Goal: Book appointment/travel/reservation

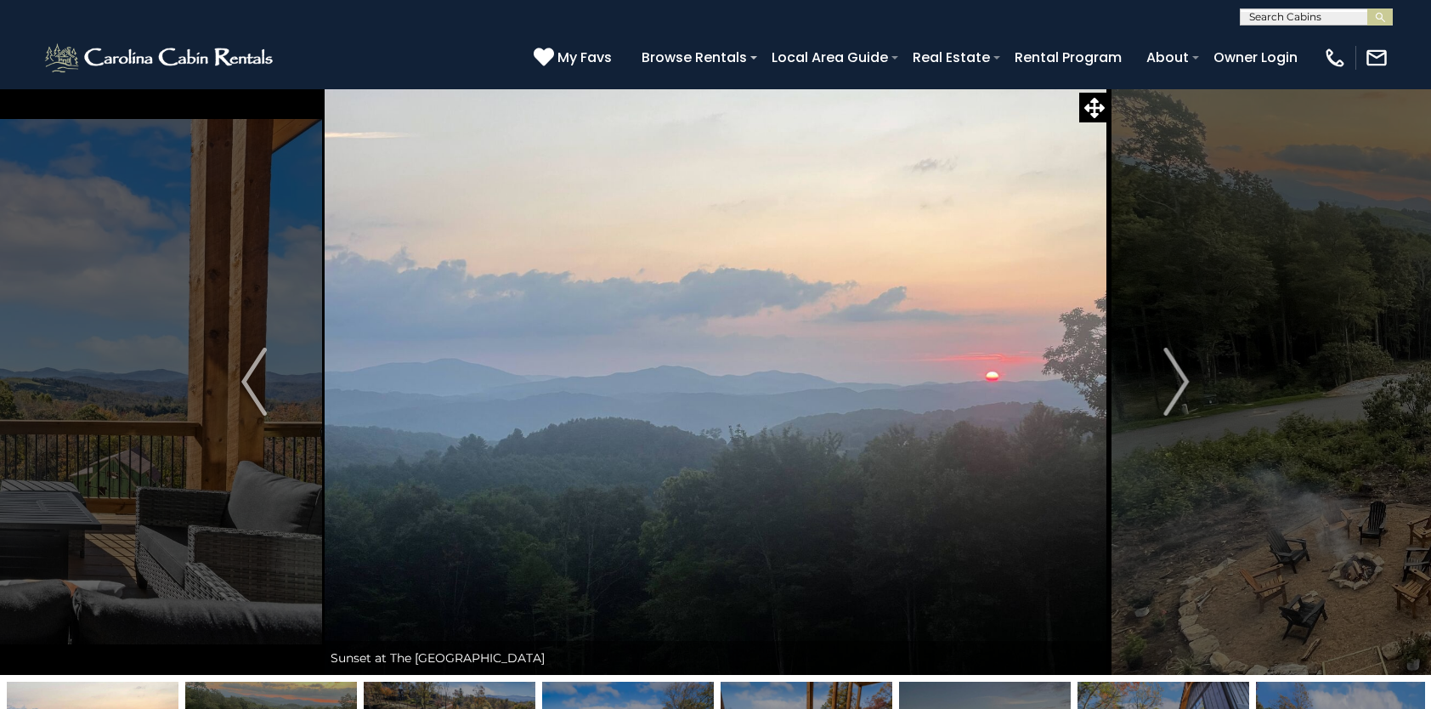
select select "*"
click at [1178, 361] on img "Next" at bounding box center [1176, 382] width 25 height 68
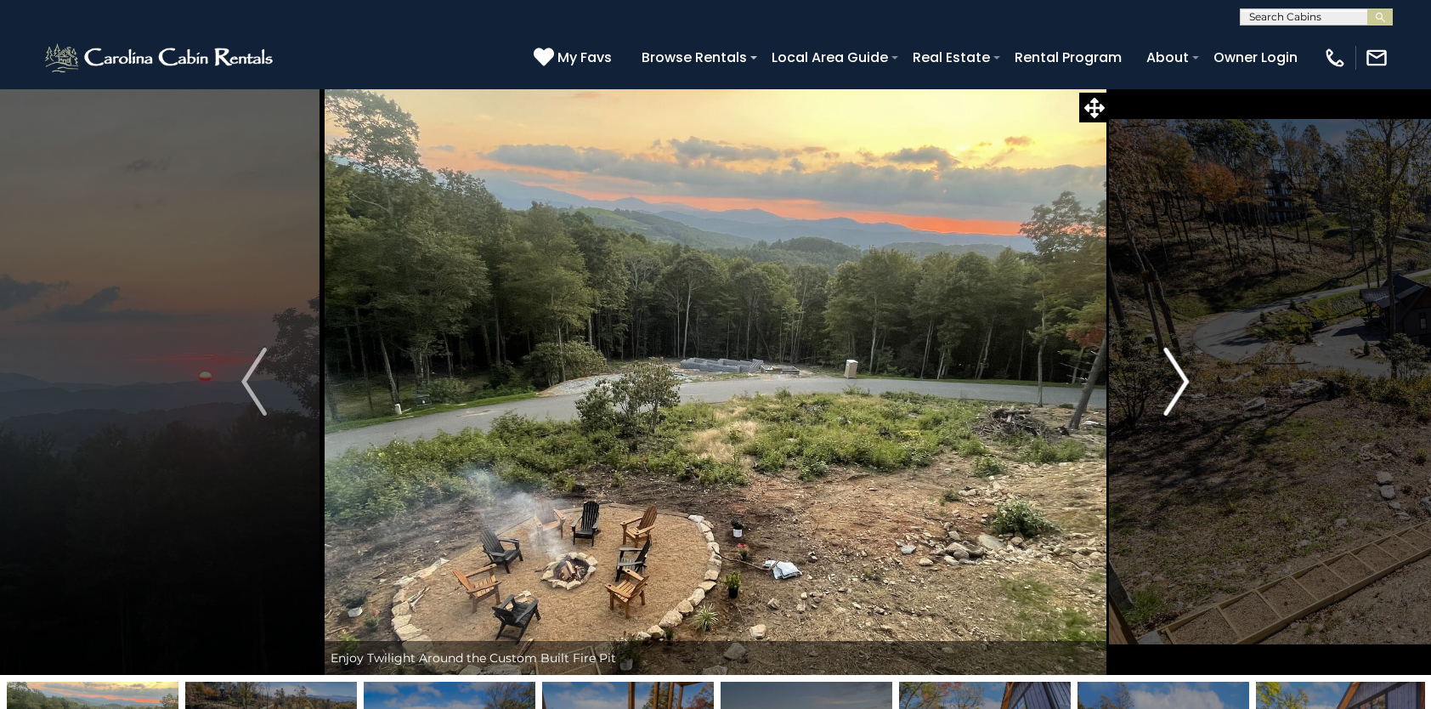
click at [1178, 360] on img "Next" at bounding box center [1176, 382] width 25 height 68
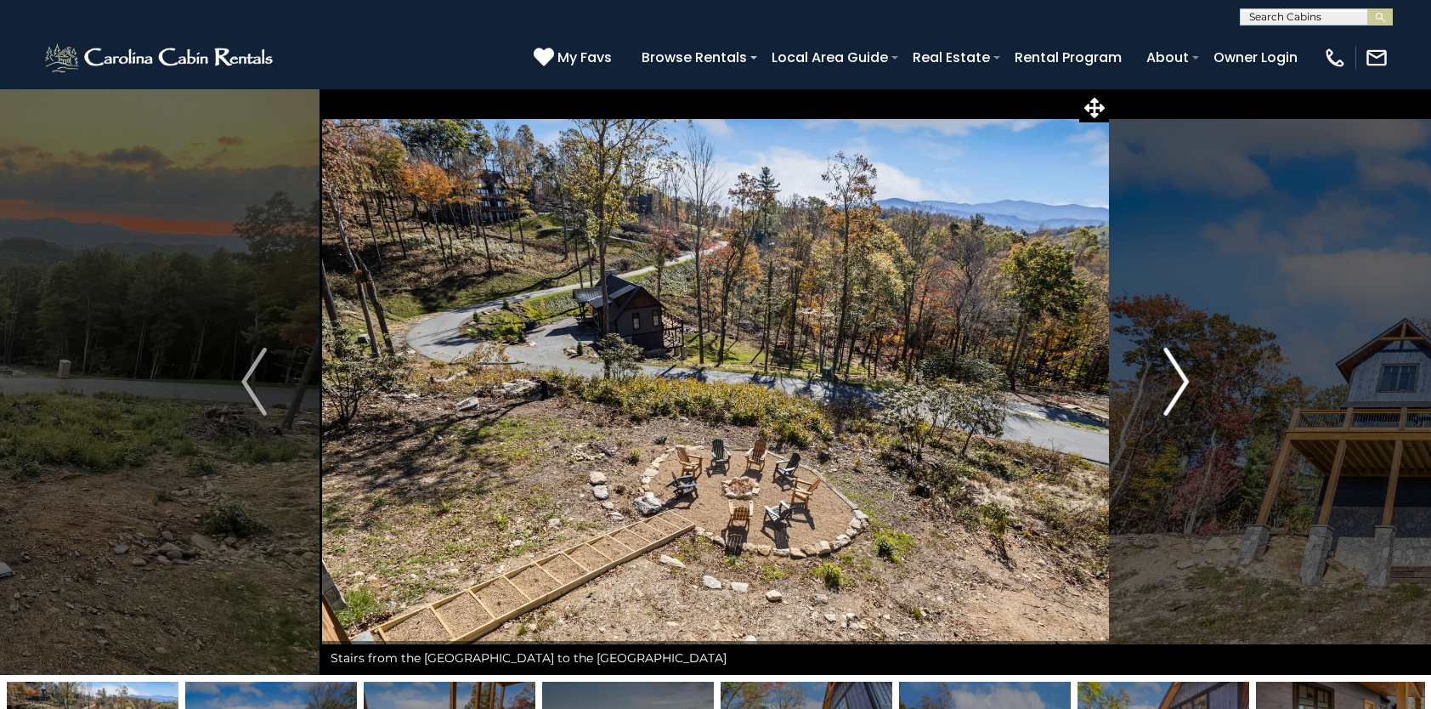
click at [1178, 360] on img "Next" at bounding box center [1176, 382] width 25 height 68
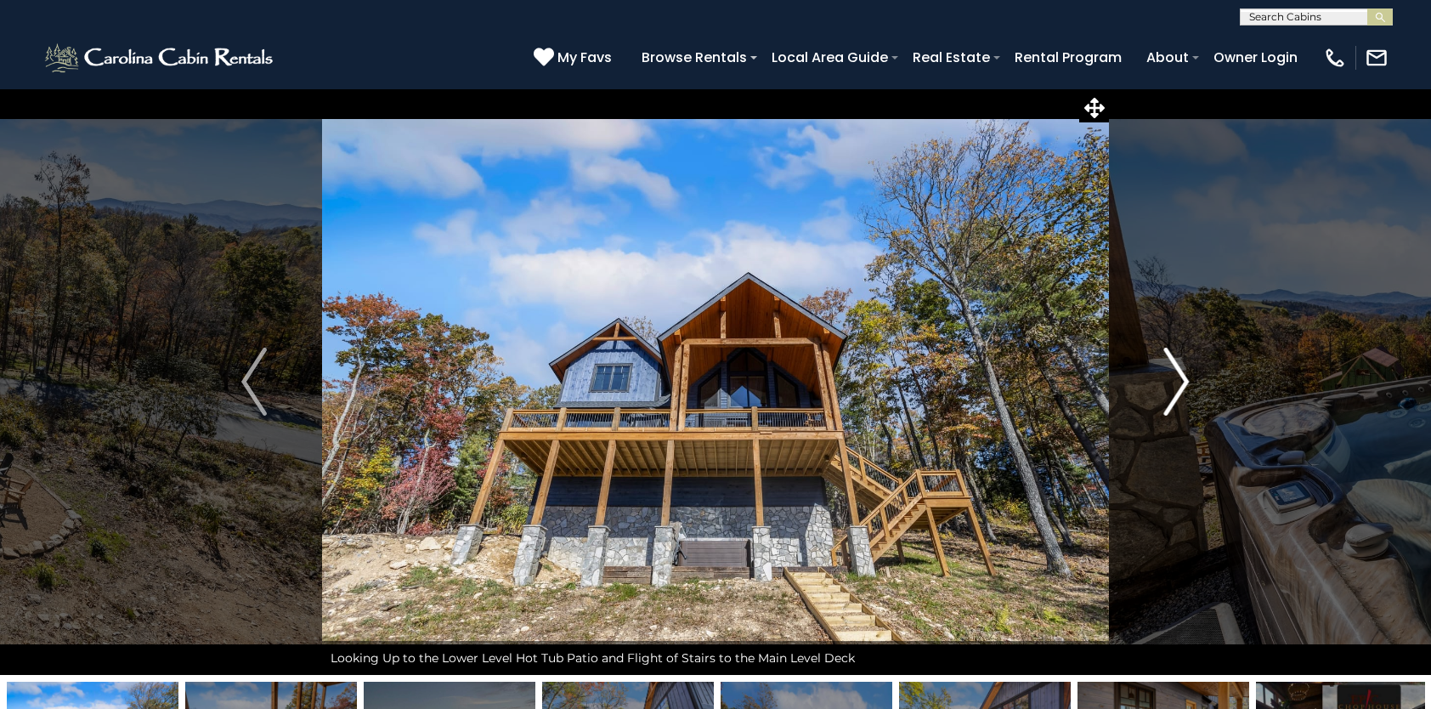
click at [1178, 360] on img "Next" at bounding box center [1176, 382] width 25 height 68
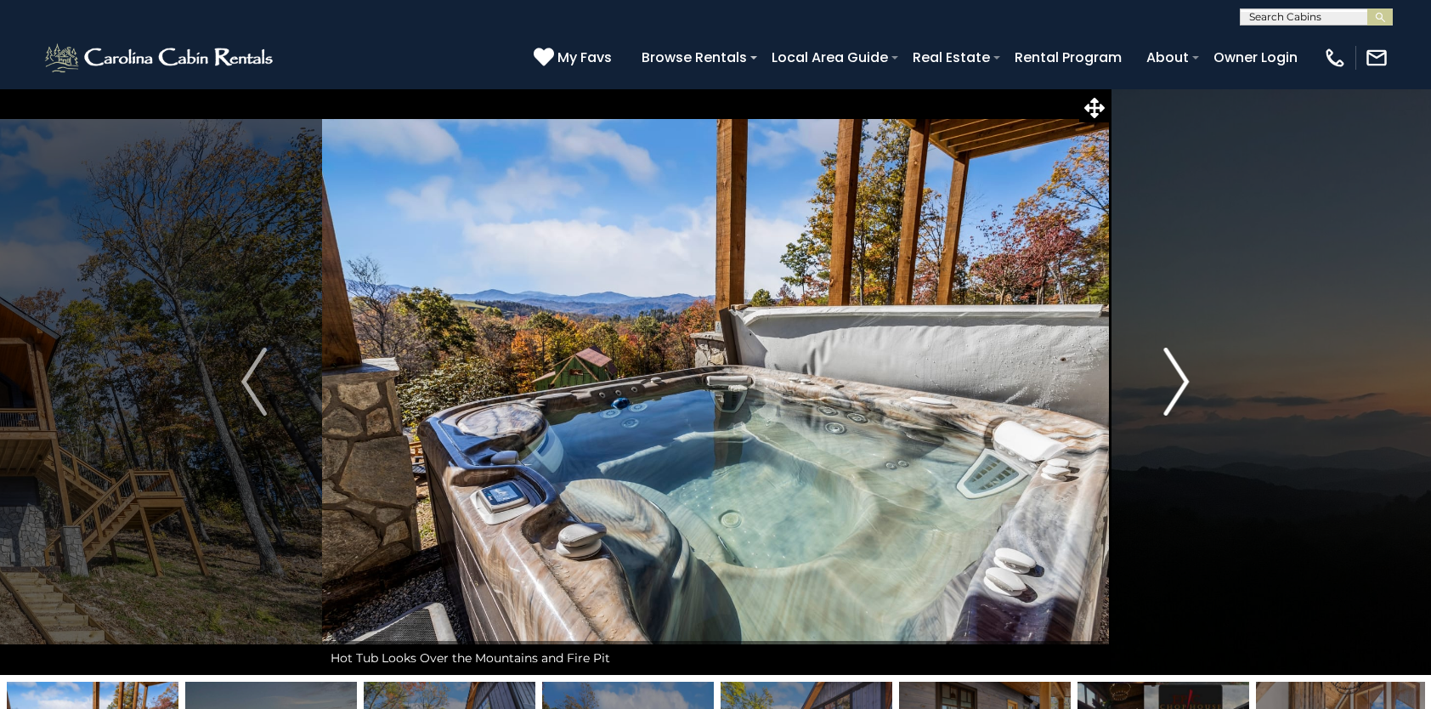
click at [1178, 360] on img "Next" at bounding box center [1176, 382] width 25 height 68
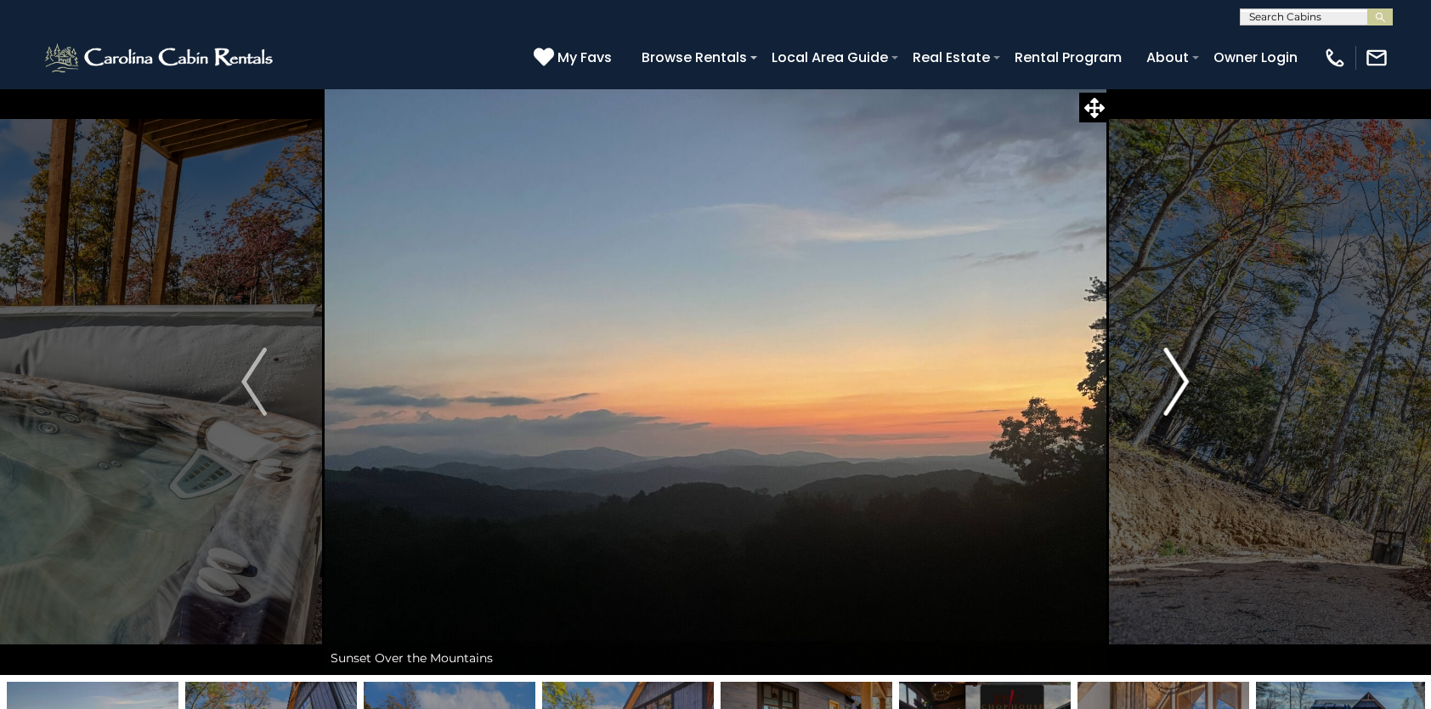
click at [1178, 360] on img "Next" at bounding box center [1176, 382] width 25 height 68
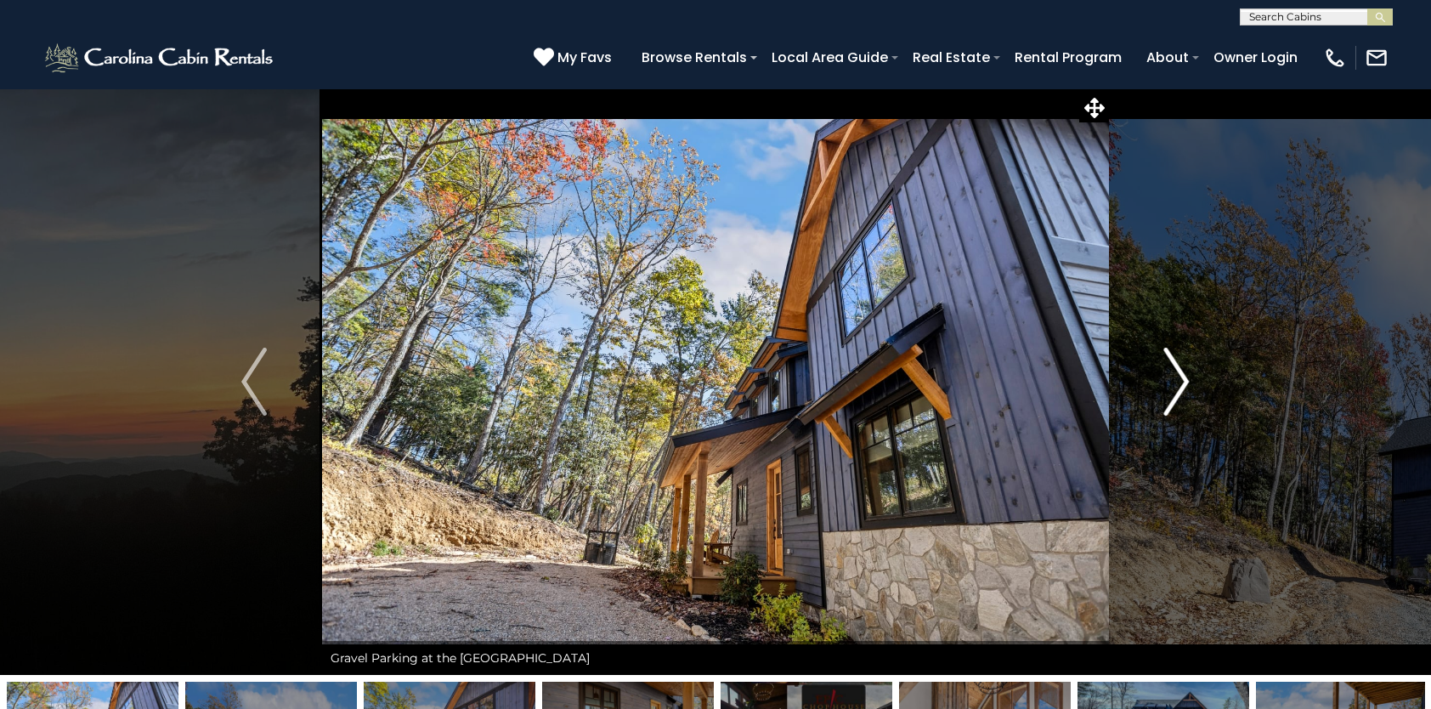
click at [1177, 382] on img "Next" at bounding box center [1176, 382] width 25 height 68
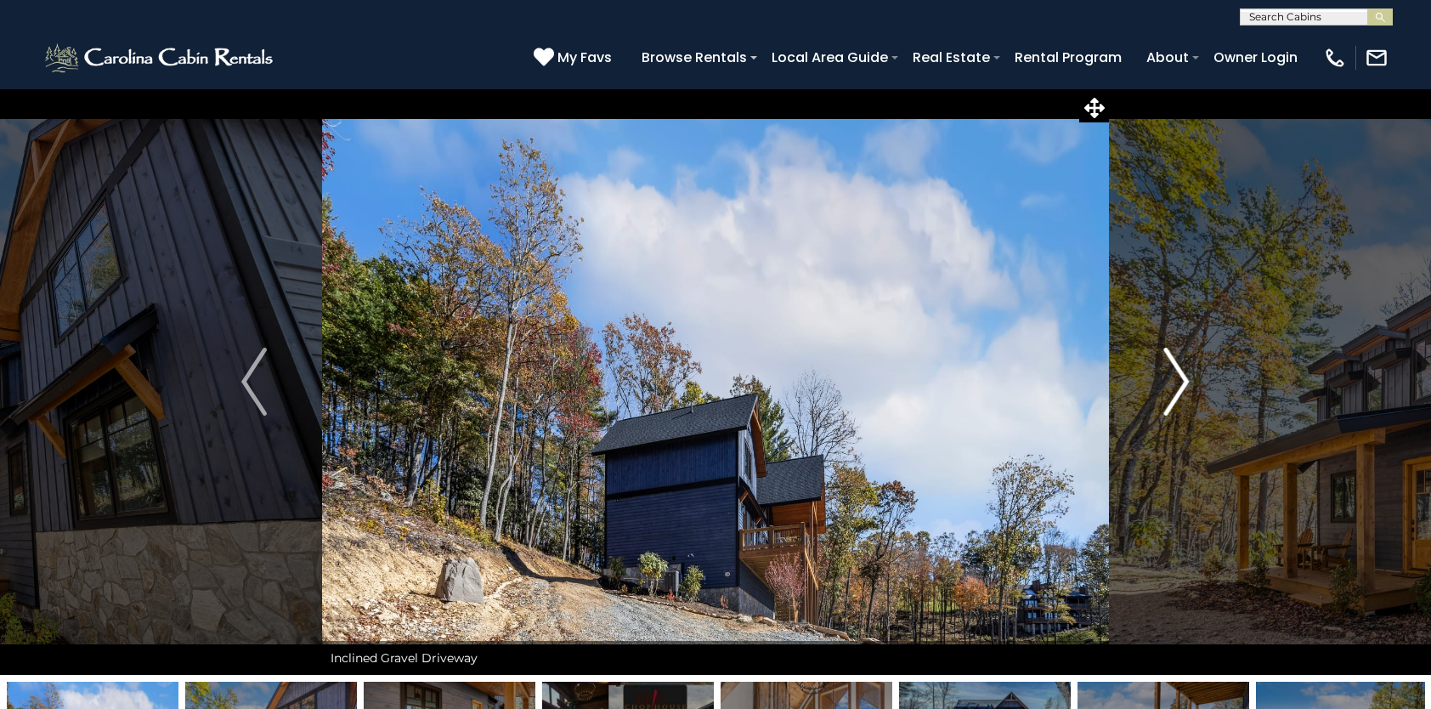
click at [1177, 382] on img "Next" at bounding box center [1176, 382] width 25 height 68
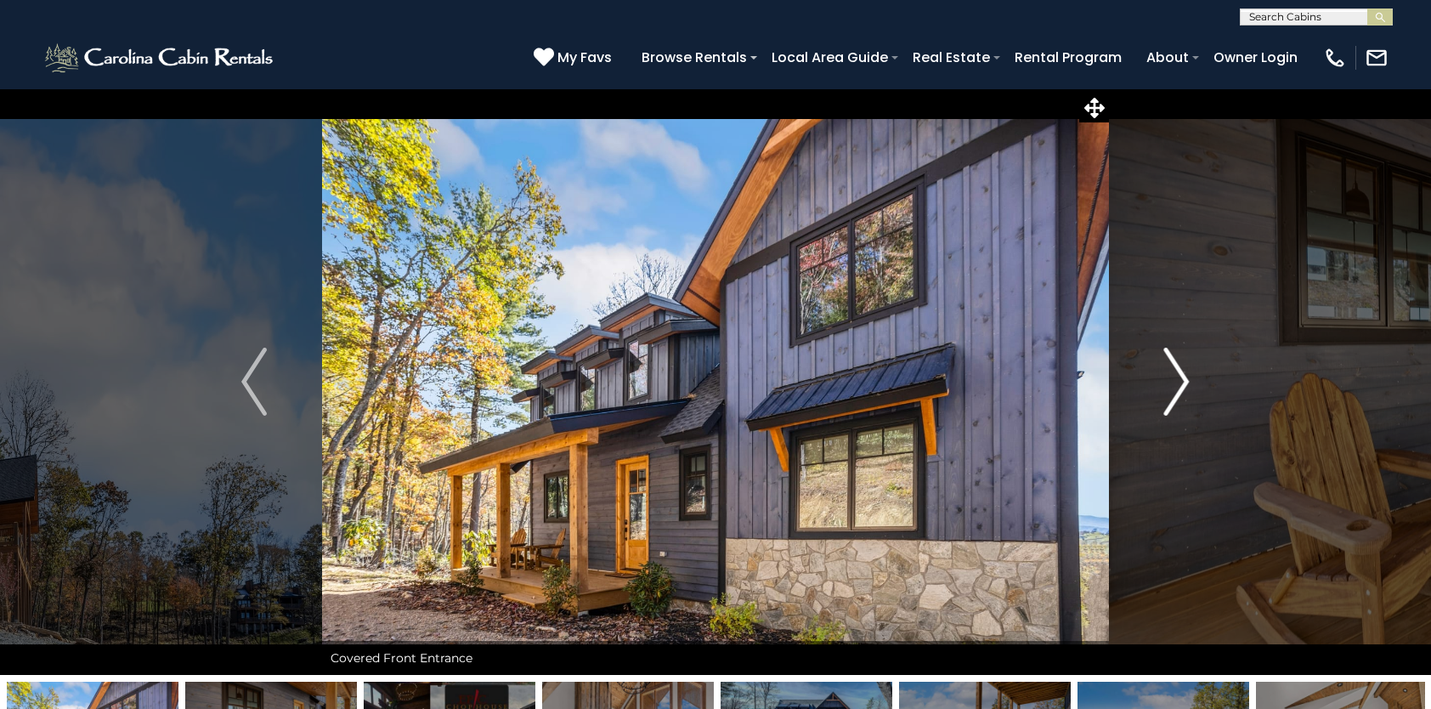
click at [1177, 382] on img "Next" at bounding box center [1176, 382] width 25 height 68
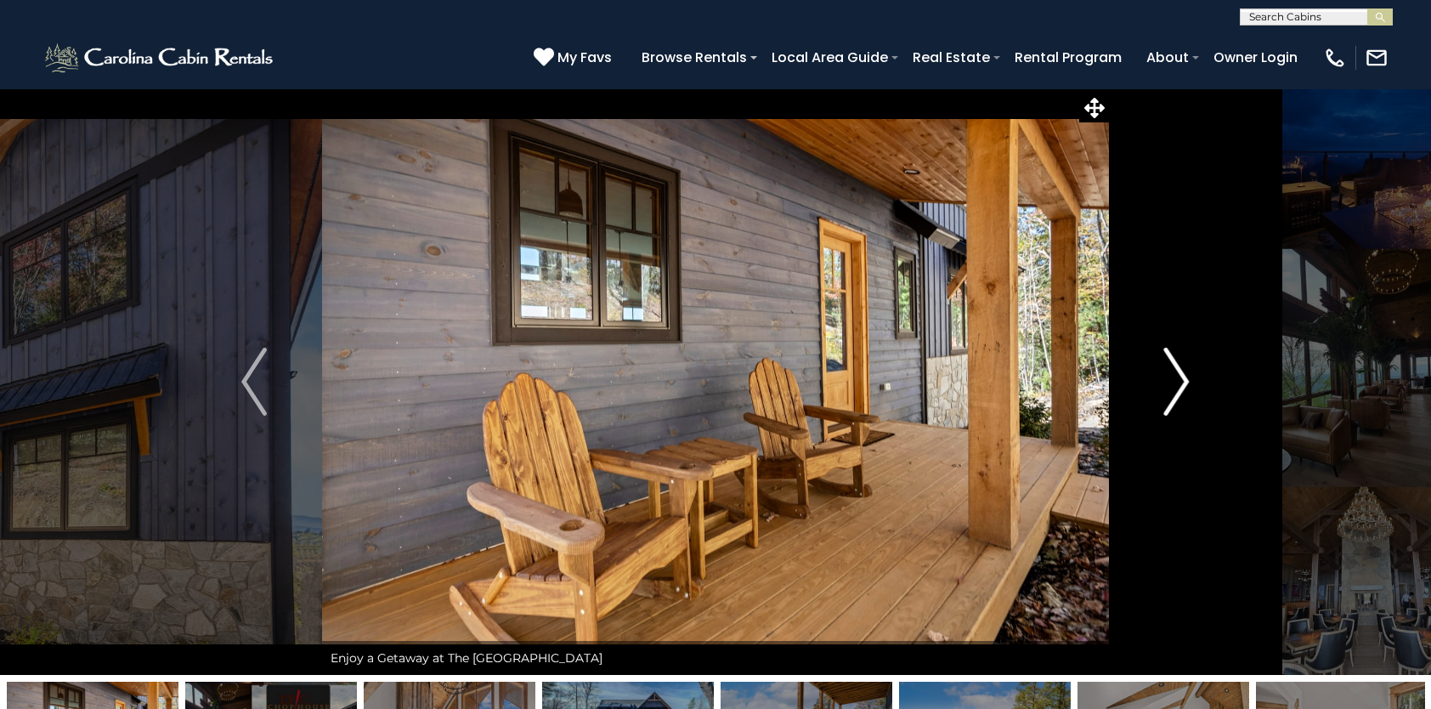
click at [1176, 382] on img "Next" at bounding box center [1176, 382] width 25 height 68
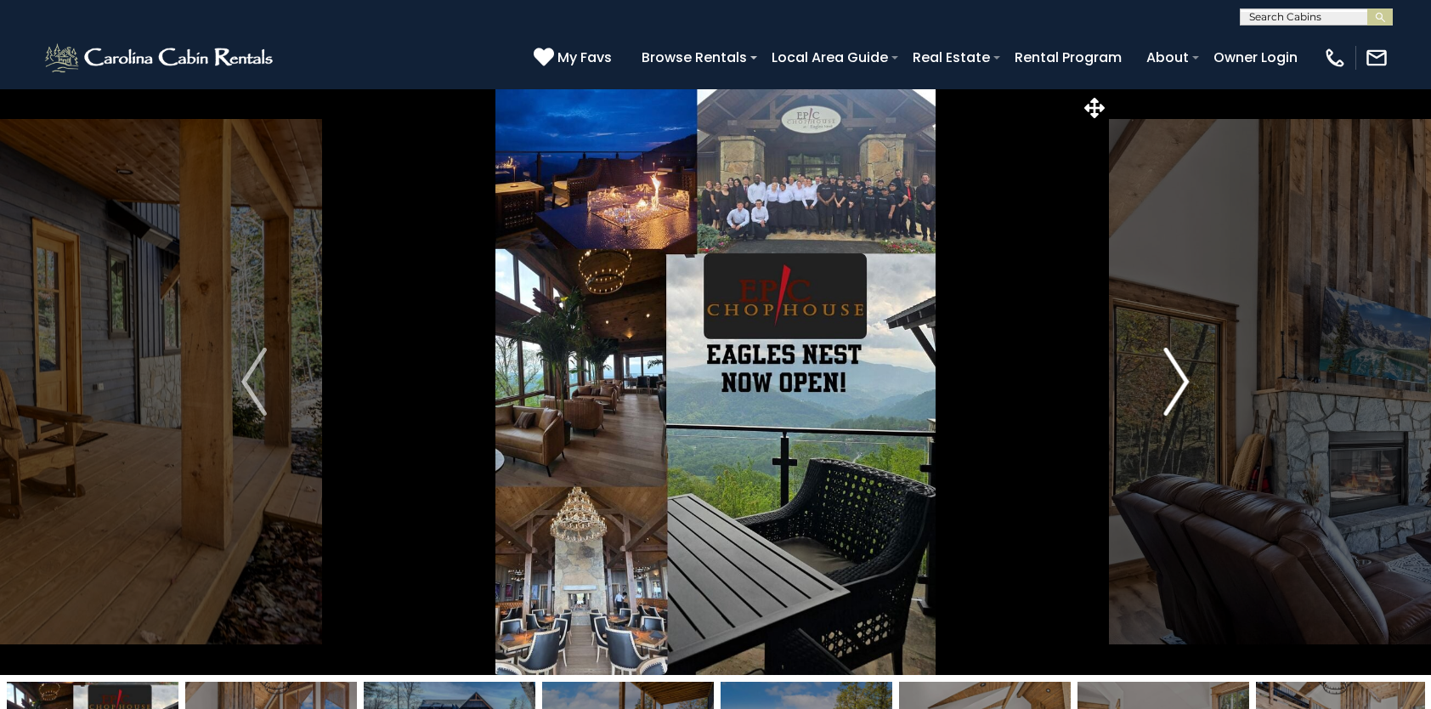
click at [1176, 382] on img "Next" at bounding box center [1176, 382] width 25 height 68
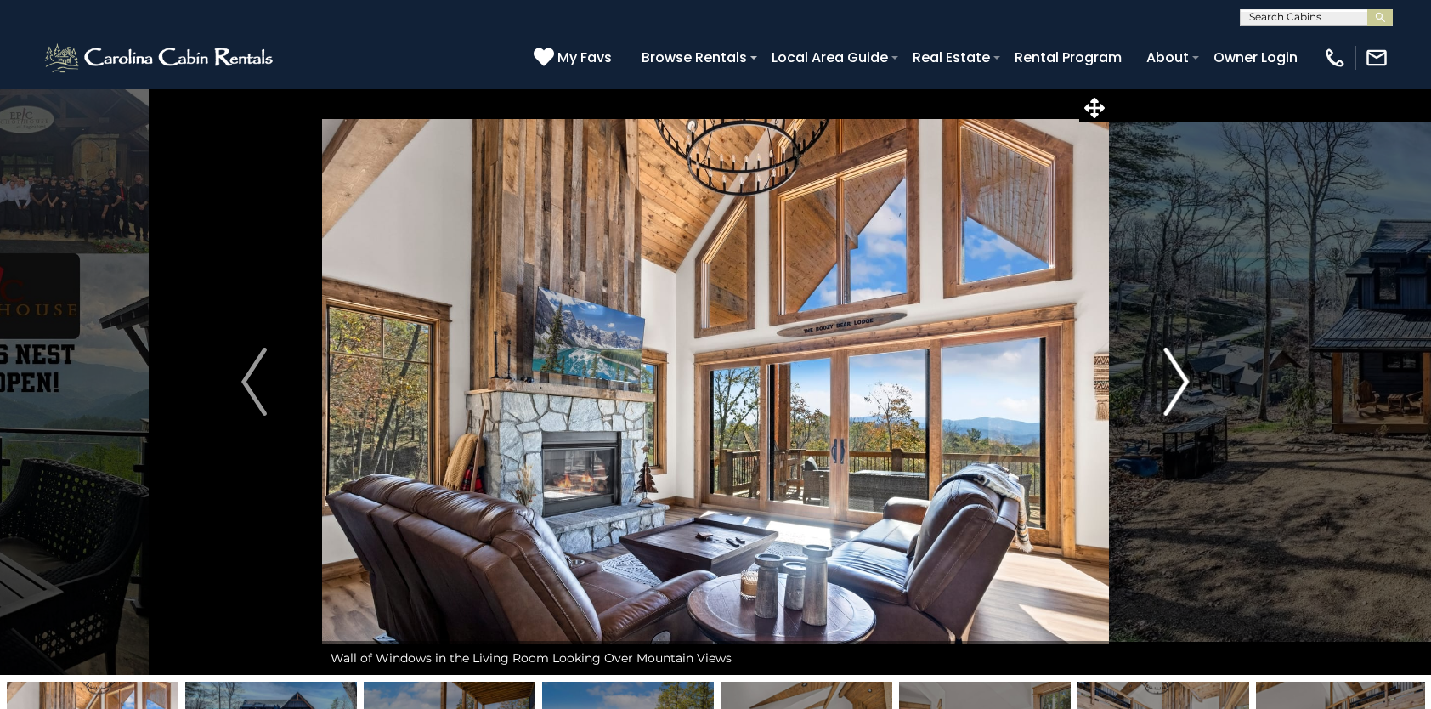
click at [1181, 382] on img "Next" at bounding box center [1176, 382] width 25 height 68
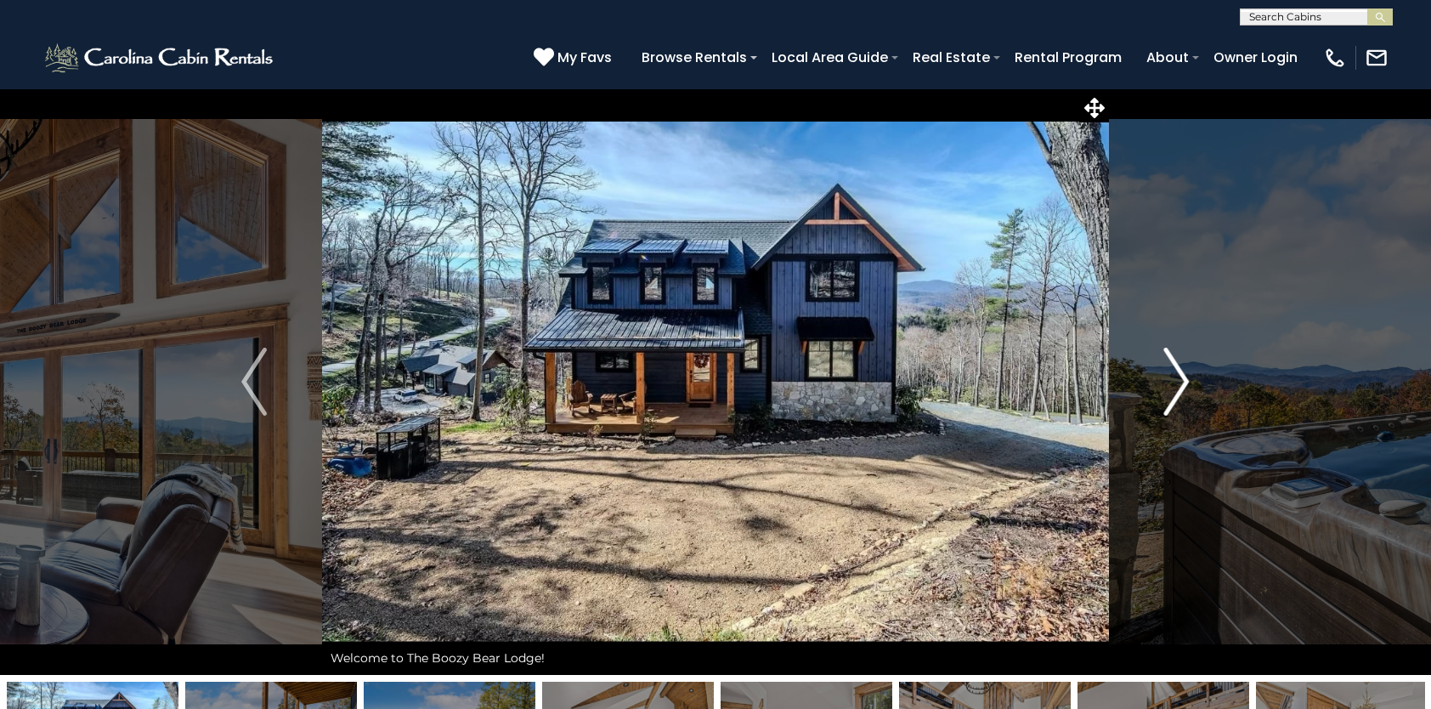
click at [1181, 382] on img "Next" at bounding box center [1176, 382] width 25 height 68
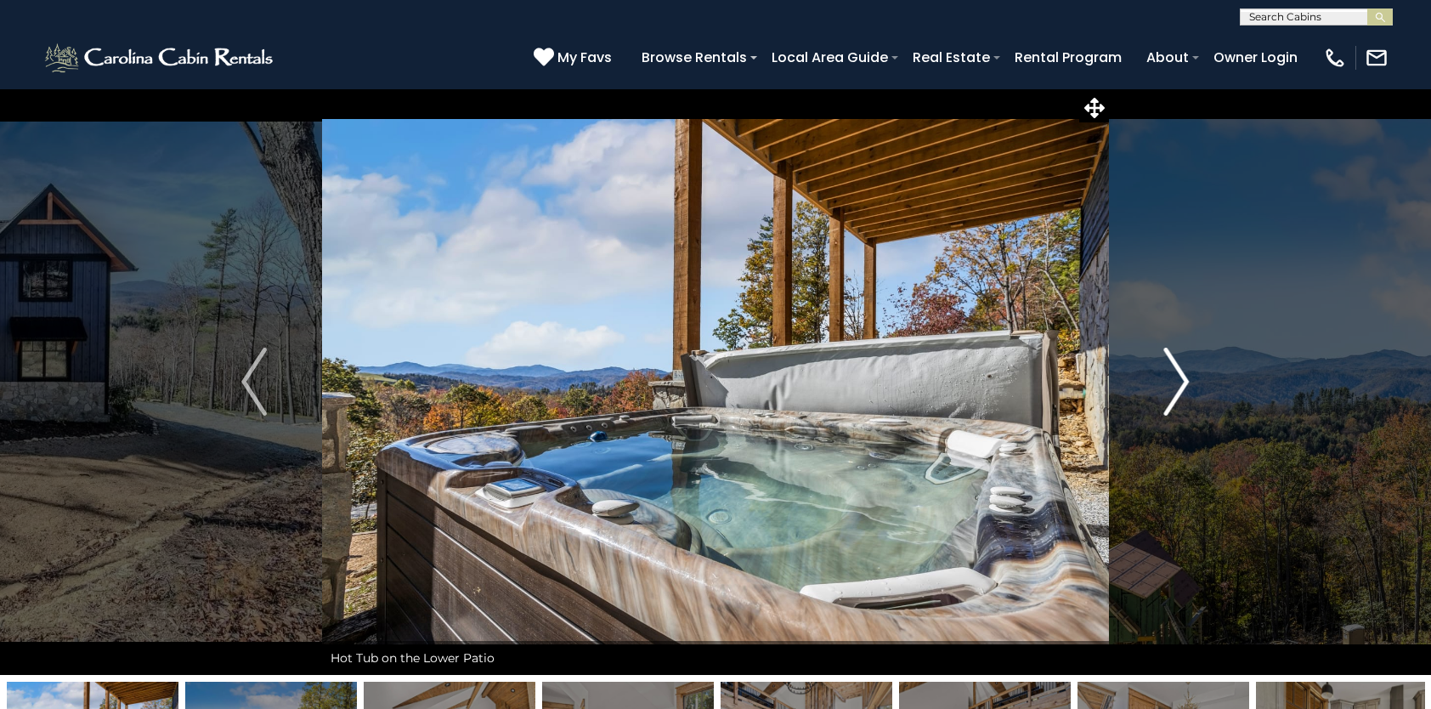
click at [1181, 382] on img "Next" at bounding box center [1176, 382] width 25 height 68
